Goal: Find specific page/section: Find specific page/section

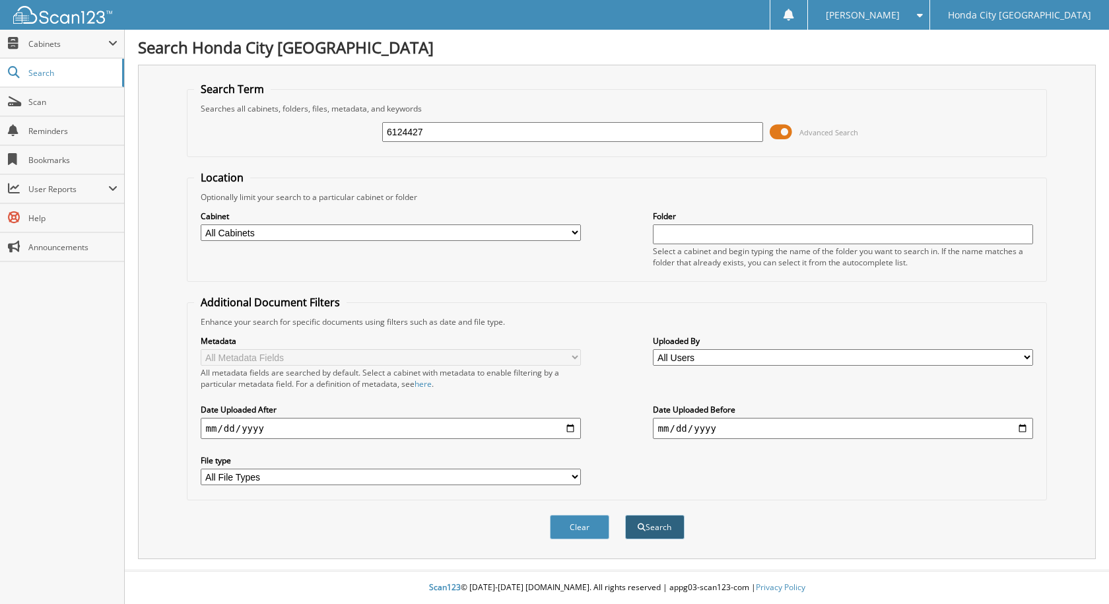
type input "6124427"
click at [629, 528] on button "Search" at bounding box center [654, 527] width 59 height 24
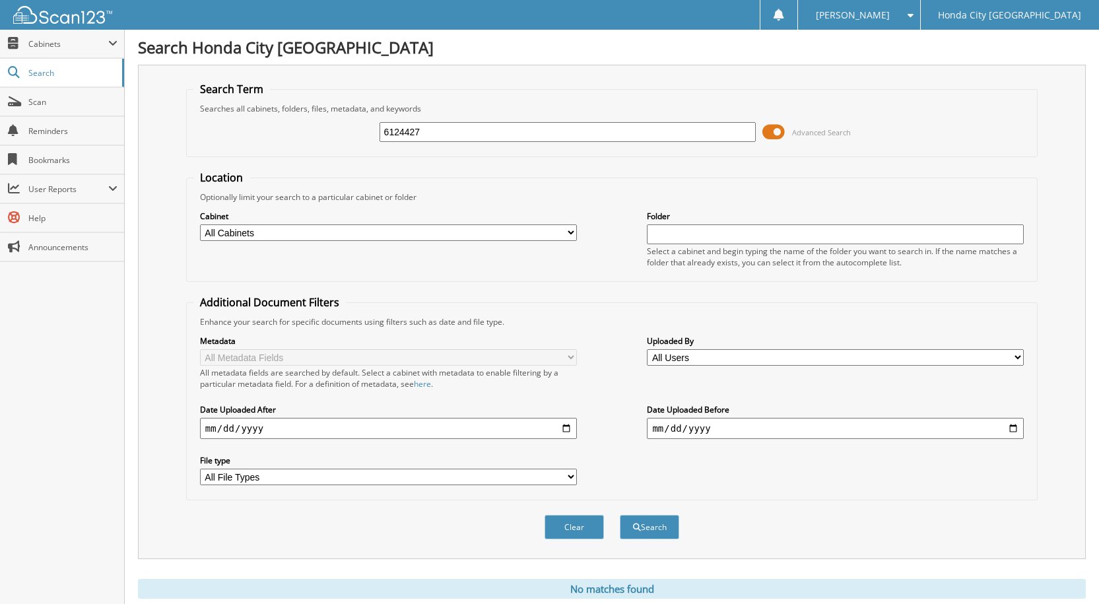
drag, startPoint x: 456, startPoint y: 133, endPoint x: 300, endPoint y: 154, distance: 157.2
click at [300, 154] on fieldset "Search Term Searches all cabinets, folders, files, metadata, and keywords 61244…" at bounding box center [611, 119] width 851 height 75
click at [557, 228] on select "All Cabinets PARTS SERVICE RO Needs Filing" at bounding box center [388, 232] width 377 height 17
select select "23489"
click at [200, 224] on select "All Cabinets PARTS SERVICE RO Needs Filing" at bounding box center [388, 232] width 377 height 17
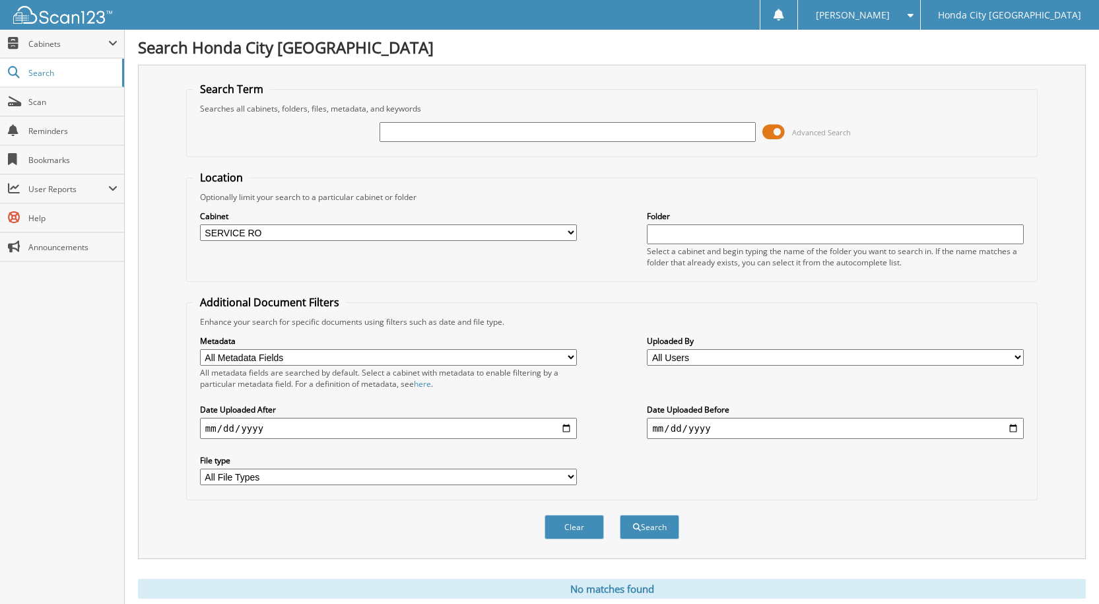
click at [475, 130] on input "text" at bounding box center [568, 132] width 377 height 20
type input "6124427"
click at [643, 524] on button "Search" at bounding box center [649, 527] width 59 height 24
click at [23, 94] on link "Scan" at bounding box center [62, 102] width 124 height 28
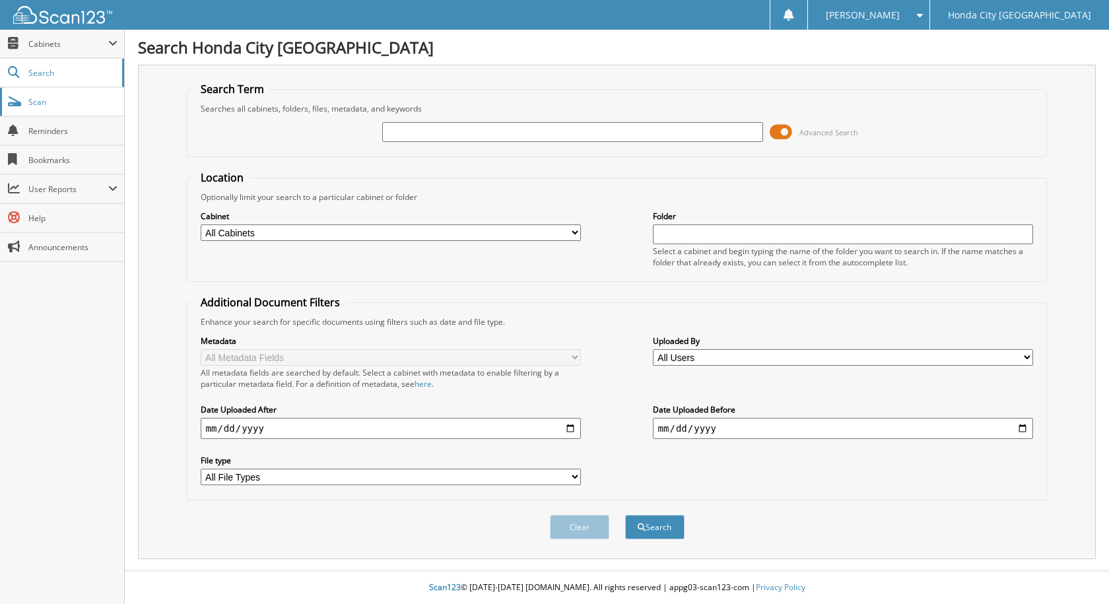
click at [38, 107] on span "Scan" at bounding box center [72, 101] width 89 height 11
